Goal: Browse casually: Explore the website without a specific task or goal

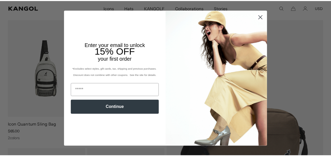
scroll to position [0, 108]
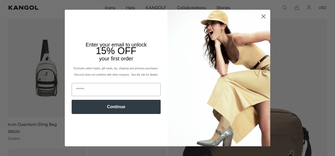
click at [263, 24] on img "POPUP Form" at bounding box center [218, 78] width 103 height 137
click at [262, 14] on circle "Close dialog" at bounding box center [263, 16] width 9 height 9
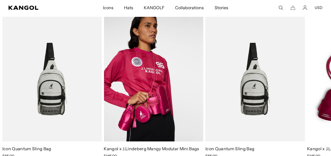
scroll to position [0, 0]
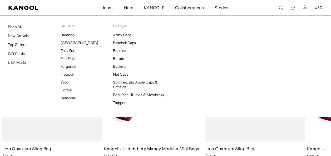
click at [131, 8] on span "Hats" at bounding box center [128, 7] width 9 height 15
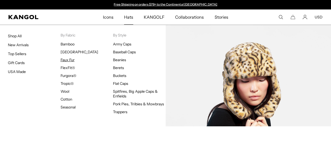
click at [70, 60] on link "Faux Fur" at bounding box center [68, 60] width 14 height 5
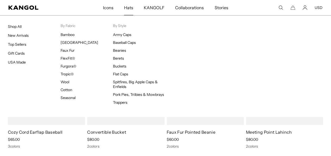
scroll to position [0, 108]
click at [18, 43] on link "Top Sellers" at bounding box center [17, 44] width 18 height 5
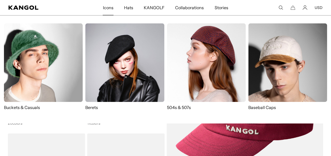
click at [107, 7] on span "Icons" at bounding box center [108, 7] width 11 height 15
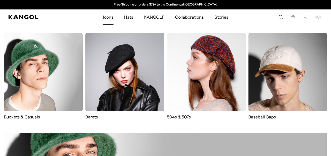
click at [220, 75] on img at bounding box center [206, 72] width 79 height 79
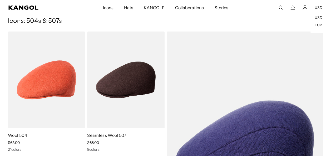
scroll to position [0, 108]
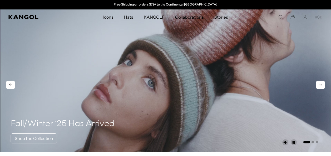
scroll to position [19, 0]
